Goal: Communication & Community: Share content

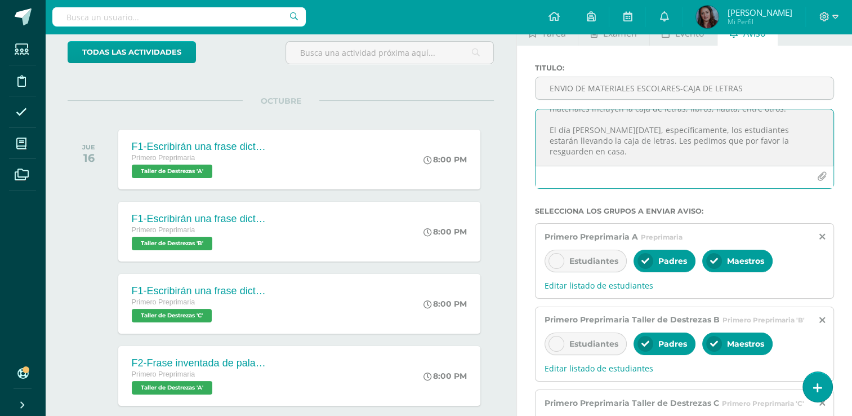
scroll to position [68, 0]
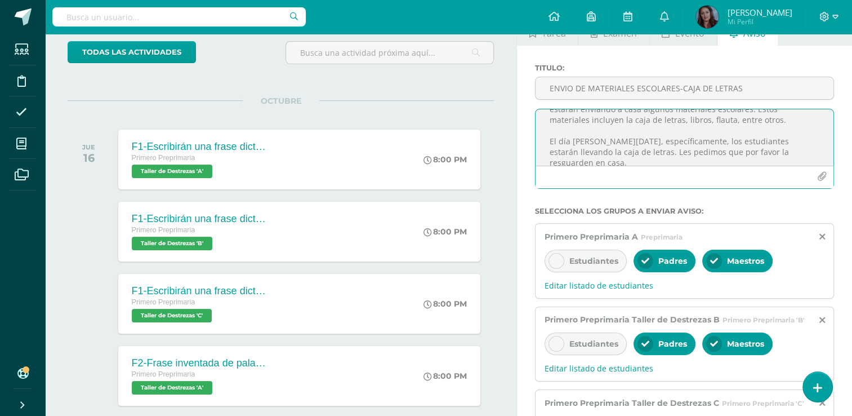
click at [581, 151] on textarea "Estimados padres de familia: Reciban un cordial saludo. Les informamos que, a p…" at bounding box center [685, 137] width 298 height 56
click at [730, 153] on textarea "Estimados padres de familia: Reciban un cordial saludo. Les informamos que, a p…" at bounding box center [685, 137] width 298 height 56
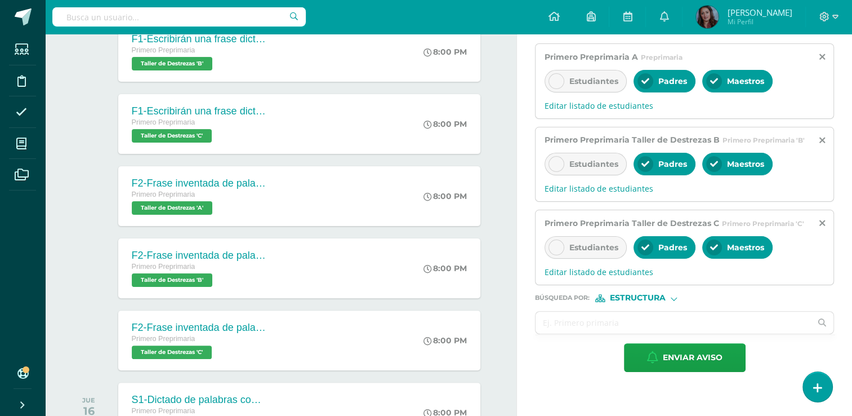
scroll to position [251, 0]
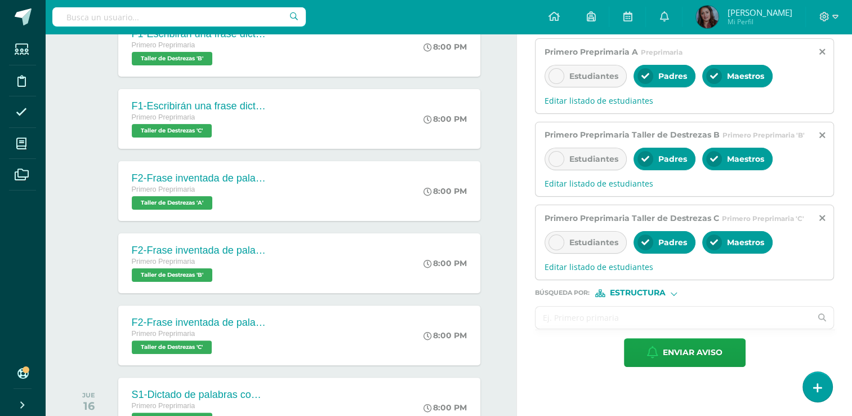
type textarea "Estimados padres de familia: Reciban un cordial saludo. Les informamos que, a p…"
click at [621, 313] on input "text" at bounding box center [673, 317] width 275 height 22
type input "d"
click at [649, 292] on span "Estructura" at bounding box center [638, 292] width 56 height 6
click at [642, 320] on span "Persona" at bounding box center [642, 321] width 41 height 6
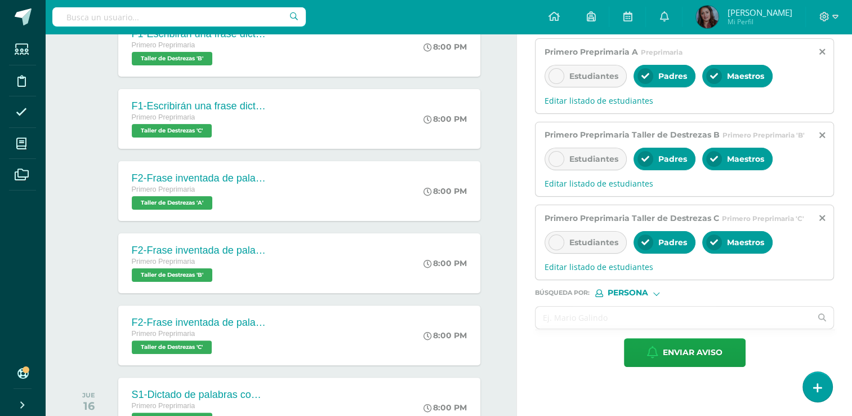
click at [642, 320] on input "text" at bounding box center [673, 317] width 275 height 22
type input "v"
type input "[PERSON_NAME]"
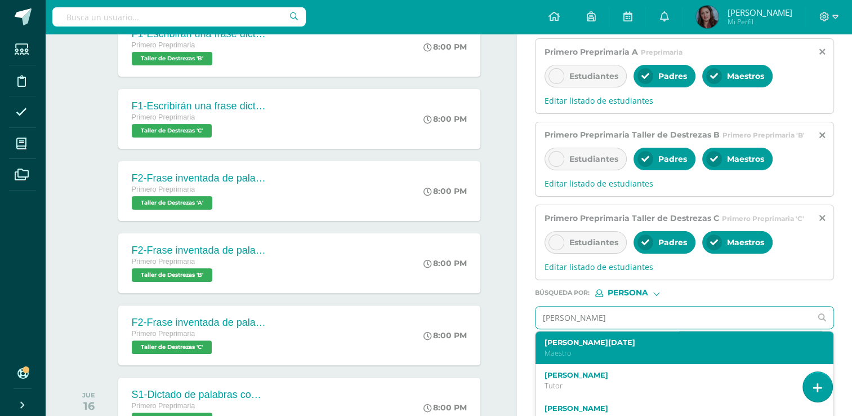
click at [625, 348] on p "Maestro" at bounding box center [679, 353] width 268 height 10
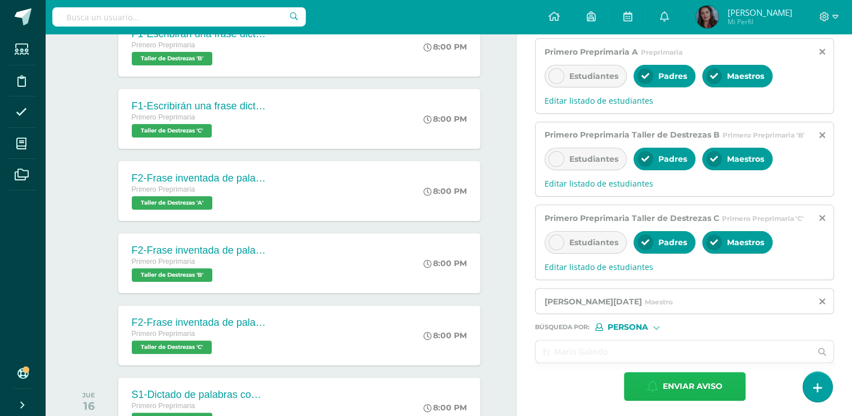
click at [668, 386] on span "Enviar aviso" at bounding box center [693, 386] width 60 height 28
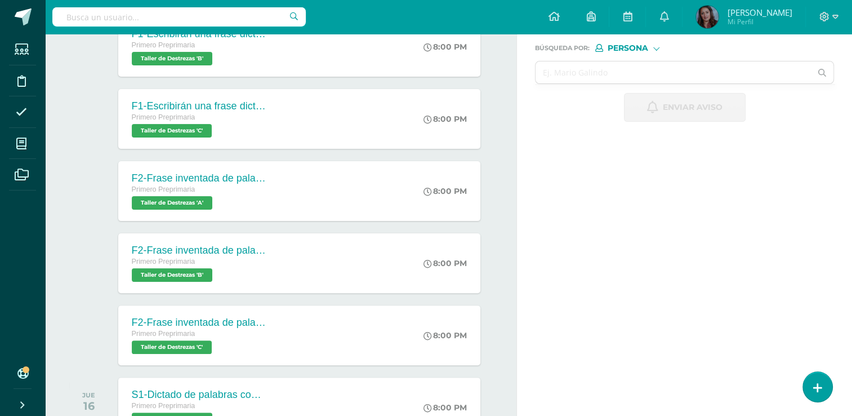
scroll to position [0, 0]
